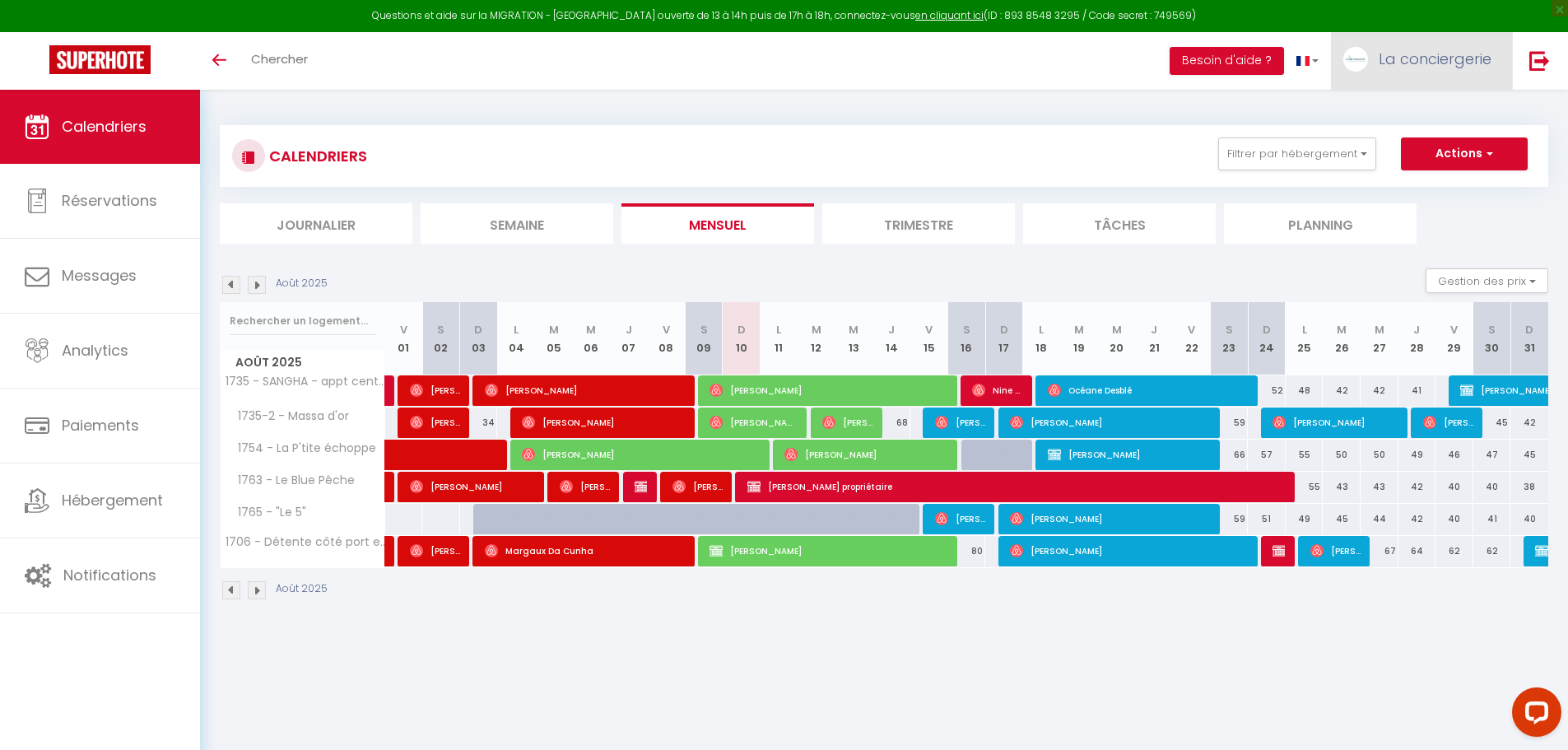
click at [1457, 60] on span "La conciergerie" at bounding box center [1435, 59] width 112 height 21
click at [1433, 117] on link "Paramètres" at bounding box center [1446, 114] width 121 height 28
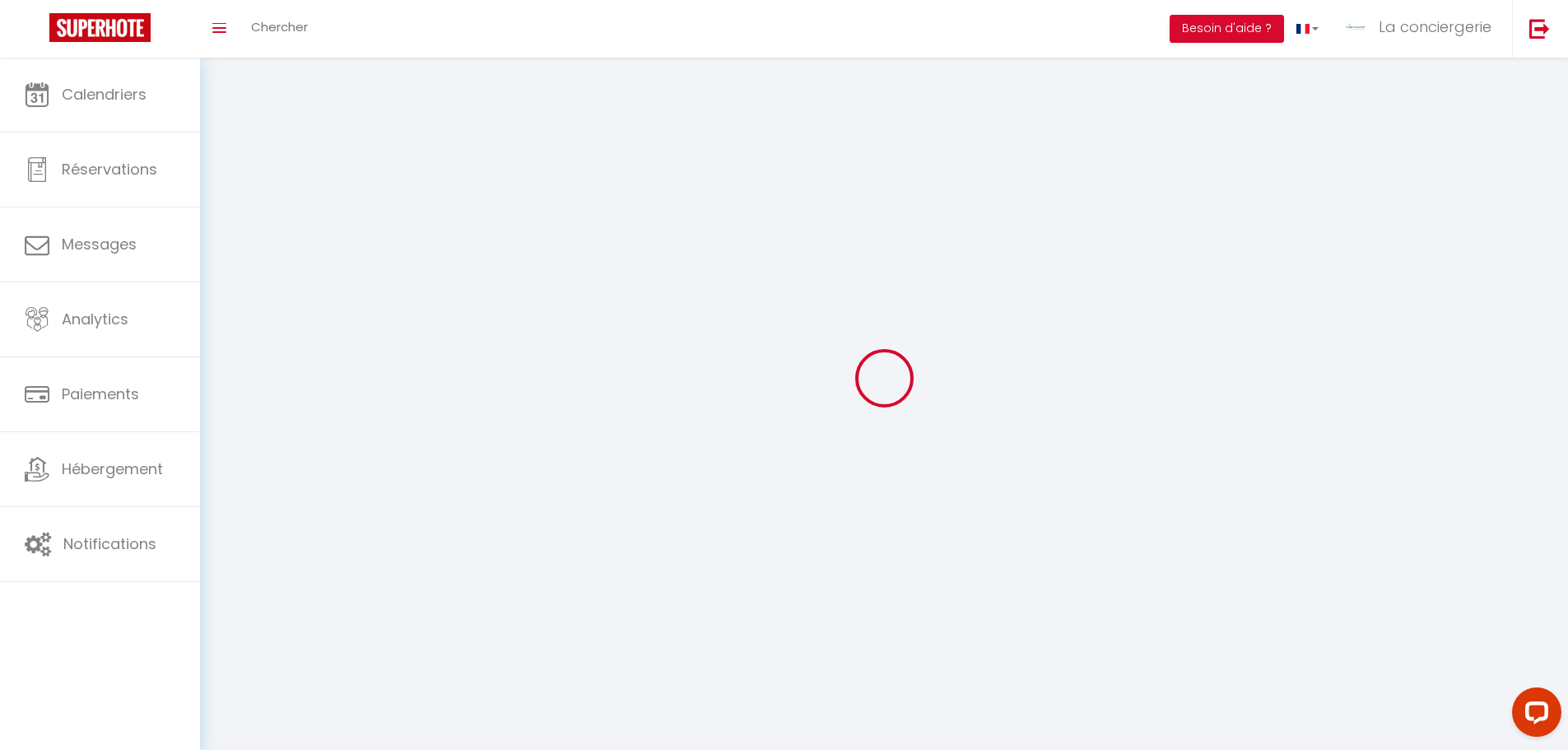
select select "28"
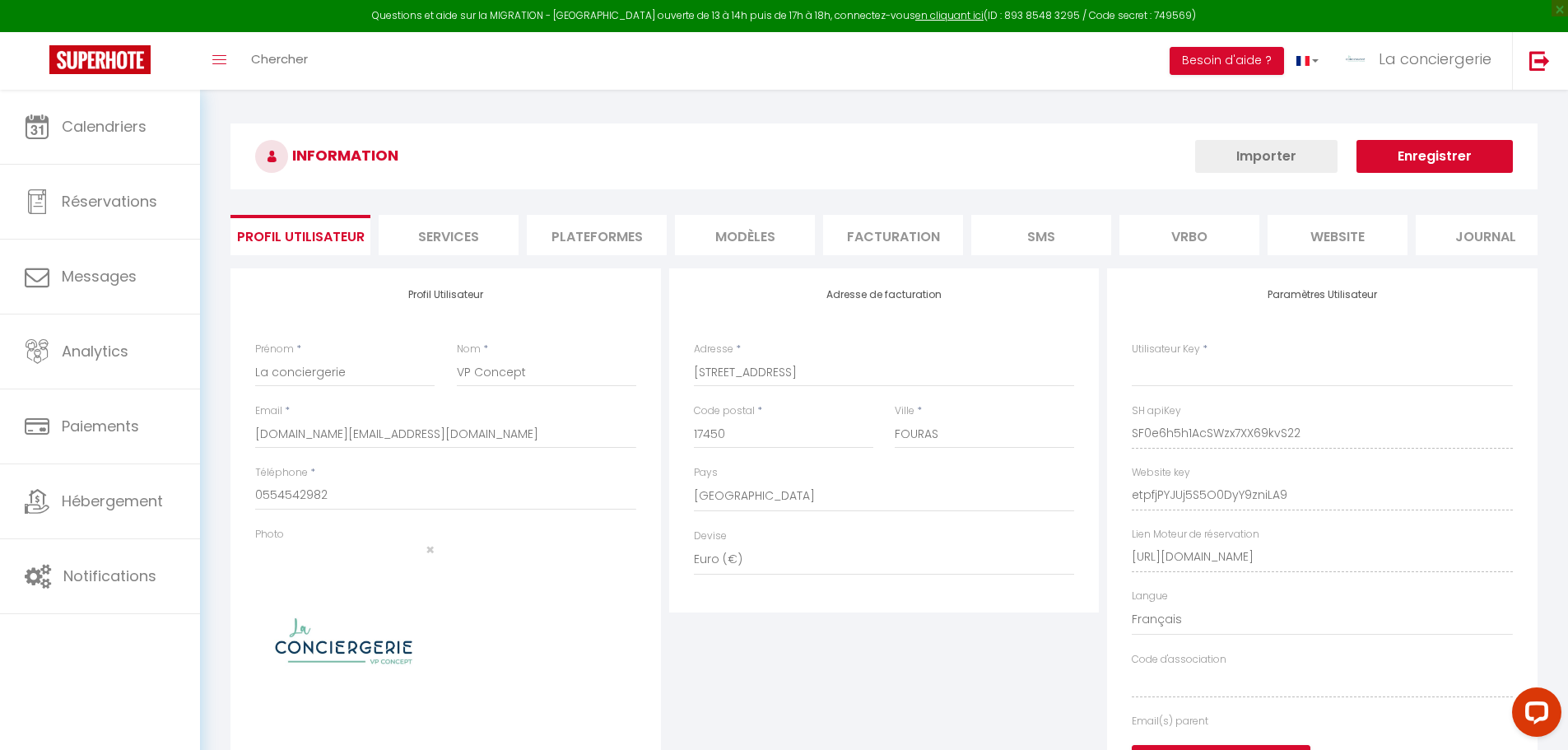
type input "SF0e6h5h1AcSWzx7XX69kvS22"
type input "etpfjPYJUj5S5O0DyY9zniLA9"
type input "[URL][DOMAIN_NAME]"
select select "fr"
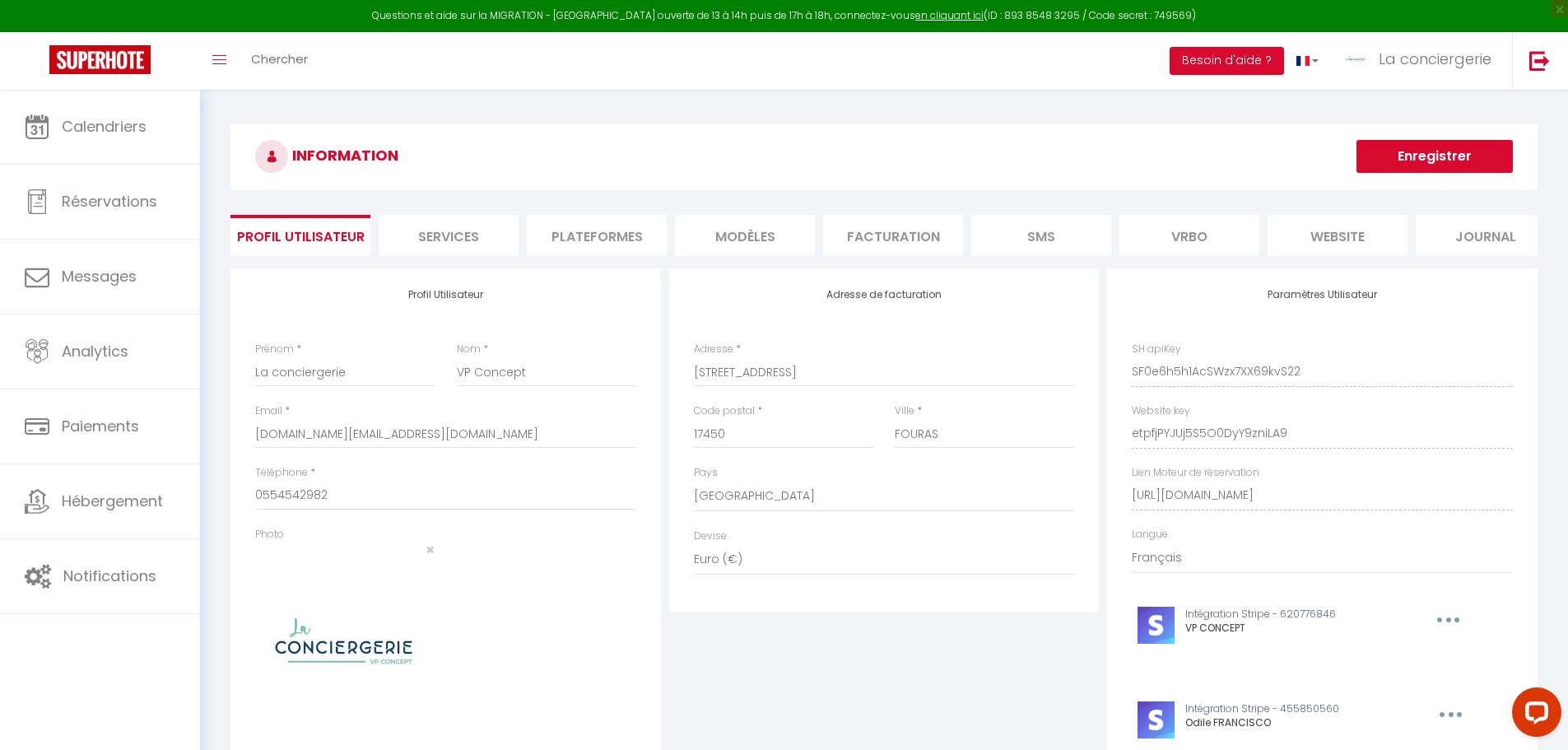
click at [626, 241] on li "Plateformes" at bounding box center [597, 235] width 139 height 41
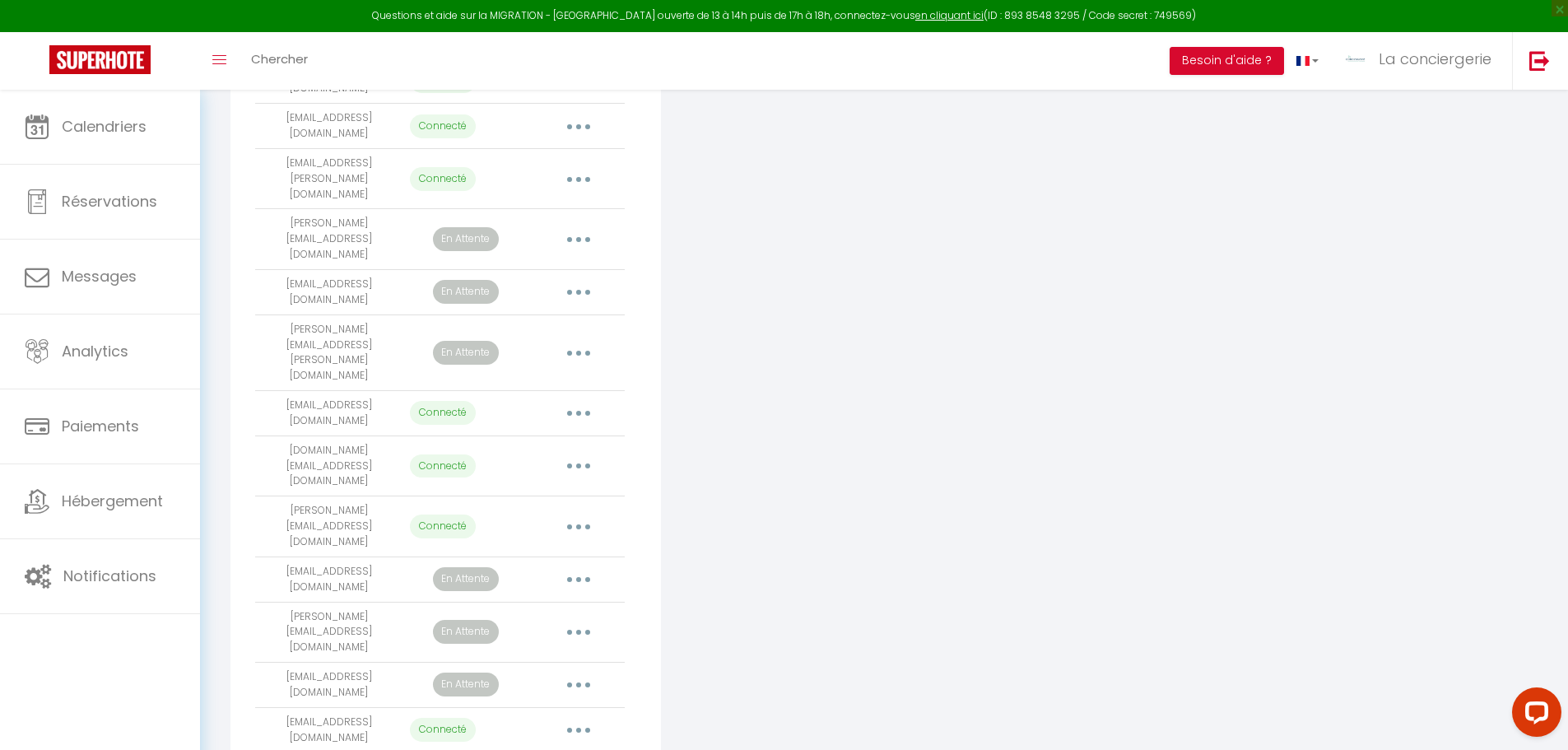
scroll to position [905, 0]
drag, startPoint x: 301, startPoint y: 350, endPoint x: 354, endPoint y: 355, distance: 53.2
click at [352, 555] on td "[EMAIL_ADDRESS][DOMAIN_NAME]" at bounding box center [329, 578] width 148 height 45
click at [342, 601] on td "[PERSON_NAME][EMAIL_ADDRESS][DOMAIN_NAME]" at bounding box center [329, 630] width 148 height 61
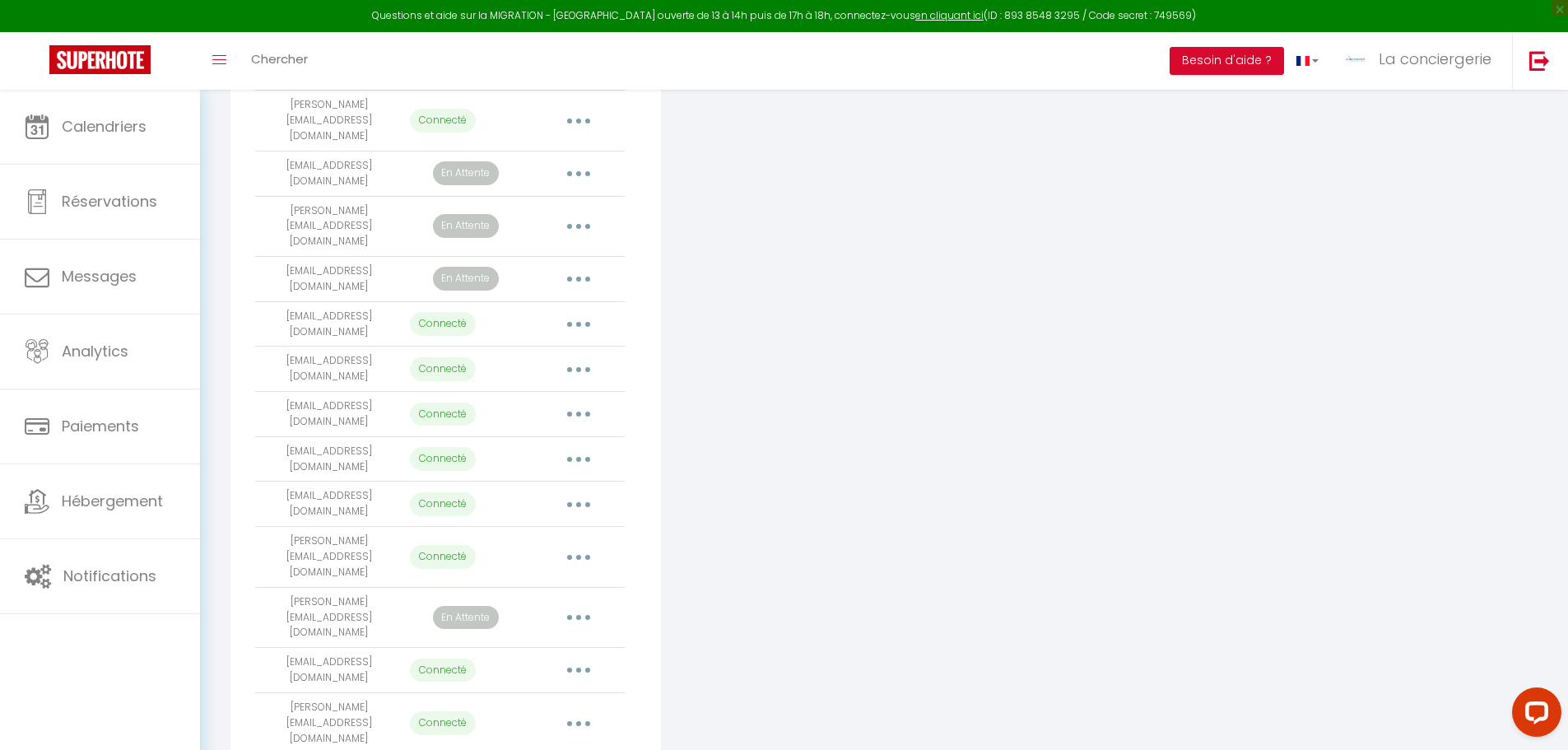
scroll to position [1317, 0]
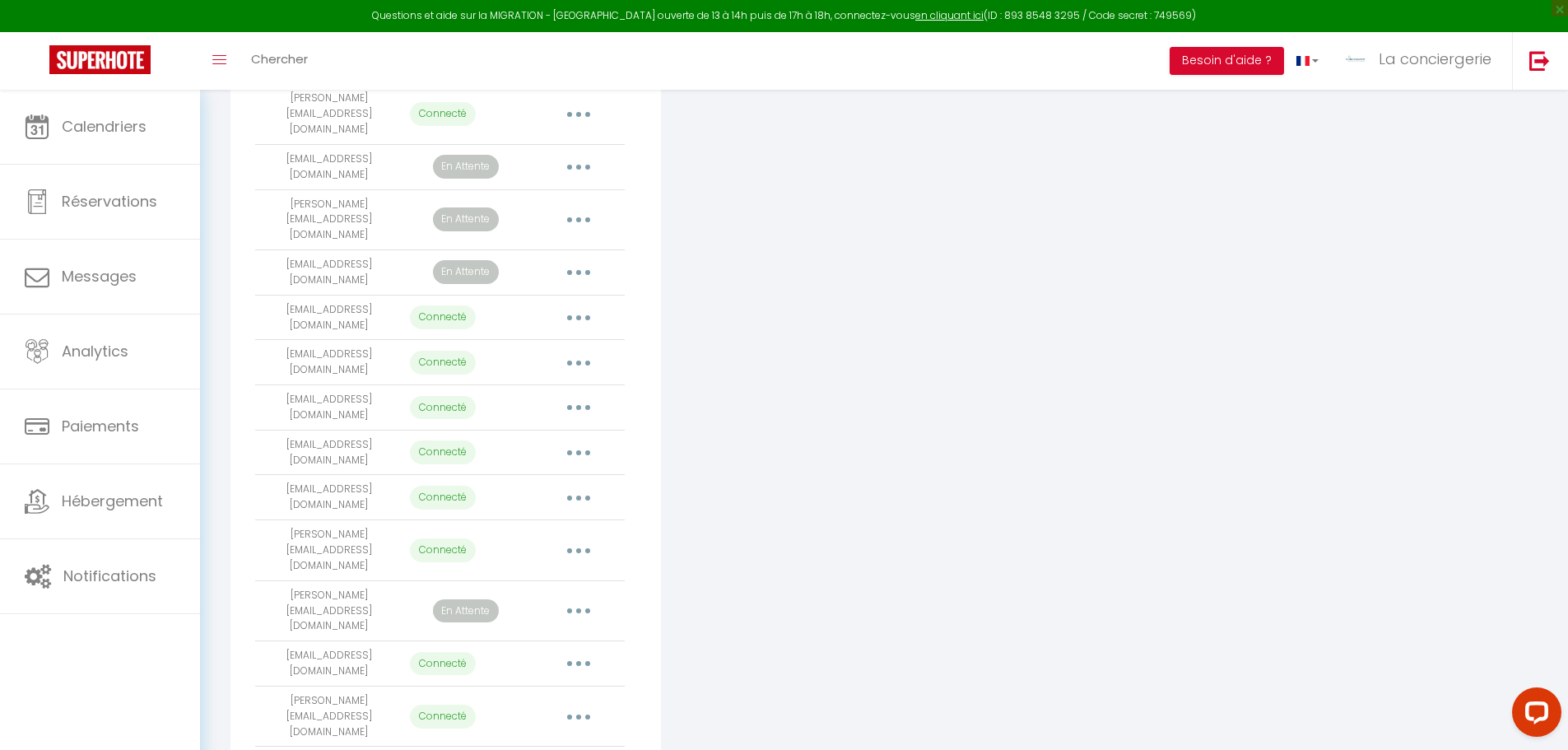
drag, startPoint x: 255, startPoint y: 540, endPoint x: 403, endPoint y: 540, distance: 148.0
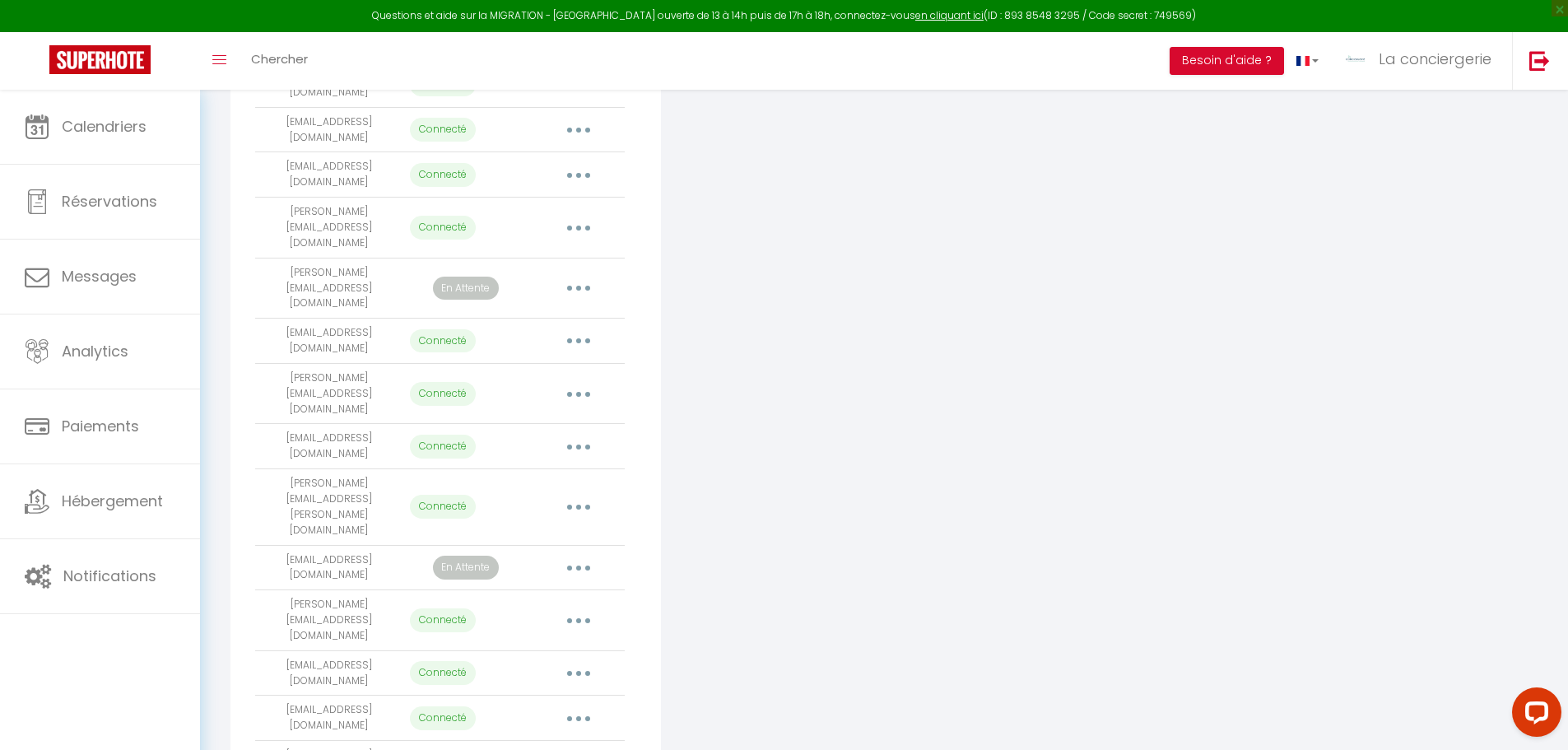
scroll to position [1699, 0]
